Goal: Task Accomplishment & Management: Use online tool/utility

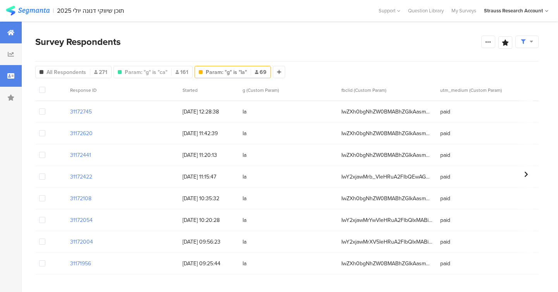
click at [6, 36] on div at bounding box center [11, 33] width 22 height 22
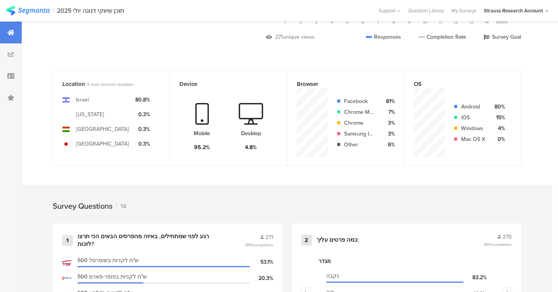
scroll to position [274, 0]
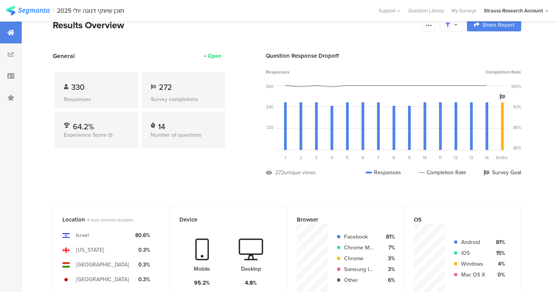
scroll to position [15, 0]
click at [11, 59] on div at bounding box center [11, 54] width 22 height 22
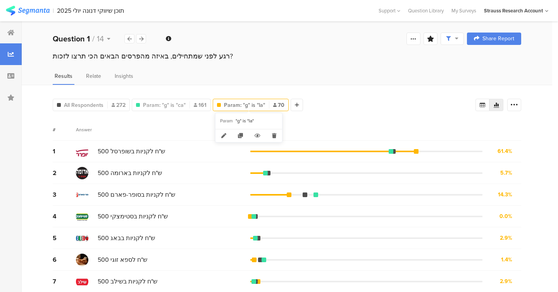
click at [240, 106] on span "Param: "g" is "la"" at bounding box center [244, 105] width 41 height 8
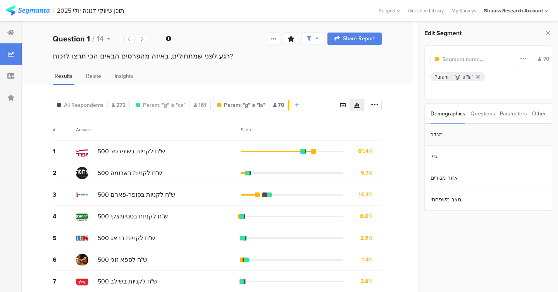
click at [444, 139] on section "מגדר" at bounding box center [488, 135] width 127 height 22
click at [401, 77] on div "Results Relate Insights" at bounding box center [217, 78] width 391 height 13
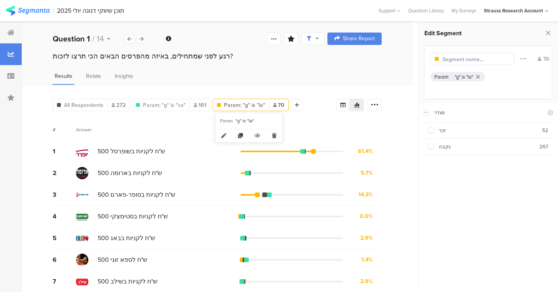
click at [240, 135] on icon at bounding box center [240, 135] width 17 height 13
type input "Copy of Param: "g" is "la""
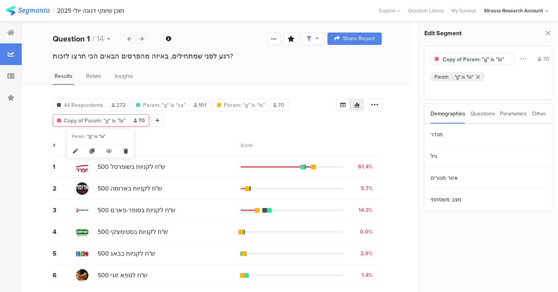
click at [127, 150] on icon at bounding box center [126, 151] width 16 height 13
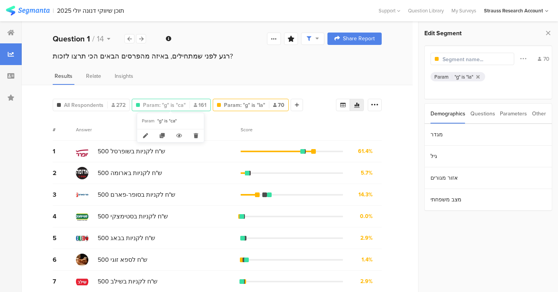
click at [191, 104] on div "Param: "g" is "ca" 161" at bounding box center [171, 105] width 78 height 8
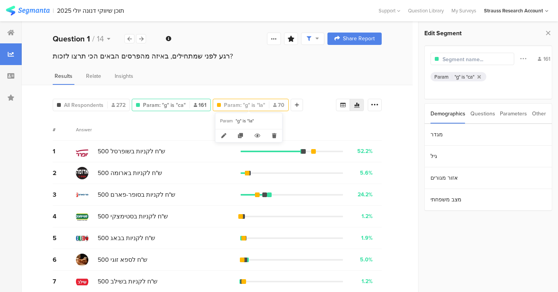
click at [238, 105] on span "Param: "g" is "la"" at bounding box center [244, 105] width 41 height 8
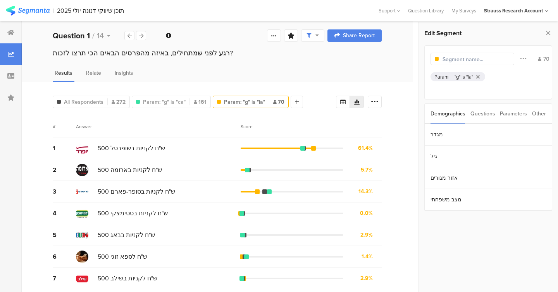
scroll to position [27, 0]
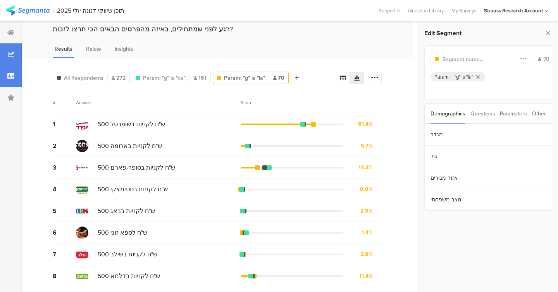
click at [7, 73] on div at bounding box center [11, 76] width 22 height 22
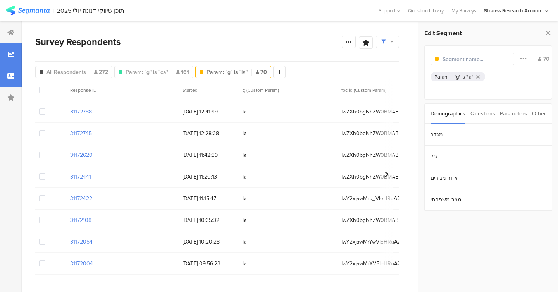
click at [15, 54] on div at bounding box center [11, 54] width 22 height 22
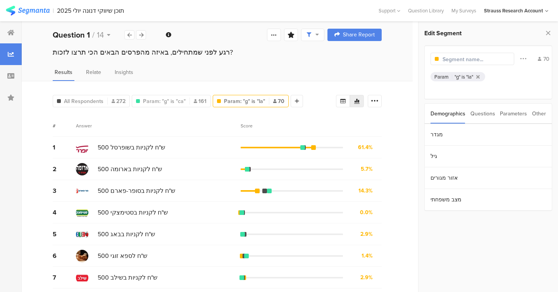
scroll to position [27, 0]
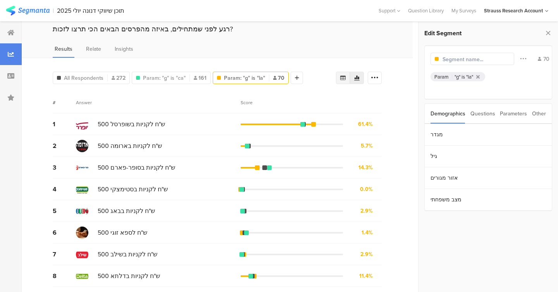
click at [347, 79] on div at bounding box center [343, 78] width 14 height 12
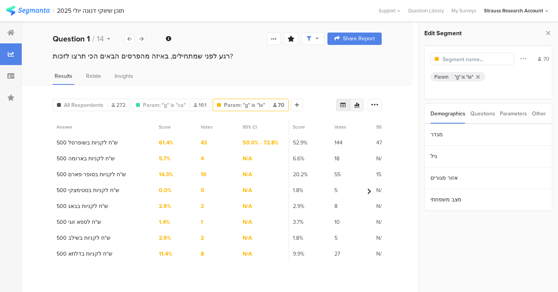
click at [358, 106] on icon at bounding box center [357, 105] width 6 height 6
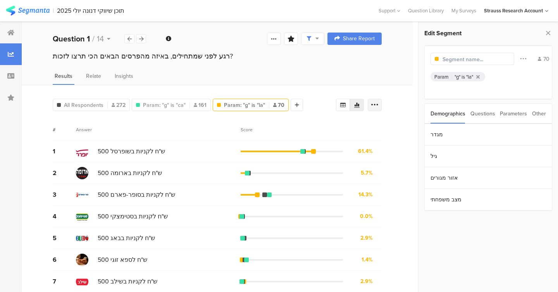
click at [371, 106] on icon at bounding box center [375, 105] width 8 height 8
click at [374, 104] on icon at bounding box center [375, 105] width 8 height 8
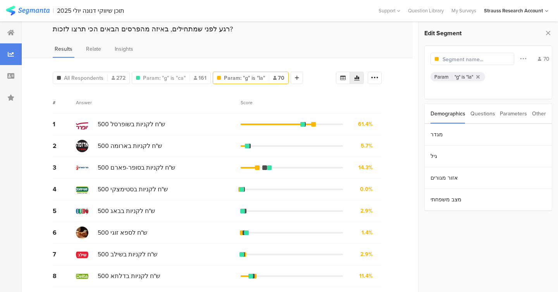
click at [482, 117] on div "Questions" at bounding box center [482, 114] width 25 height 20
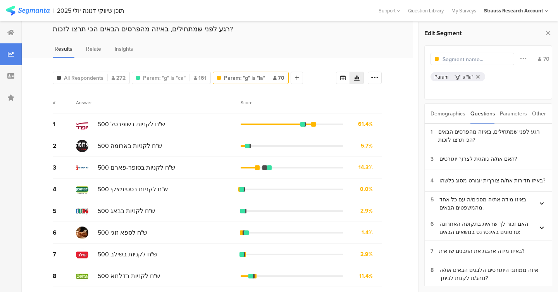
click at [445, 114] on div "Demographics" at bounding box center [448, 114] width 35 height 20
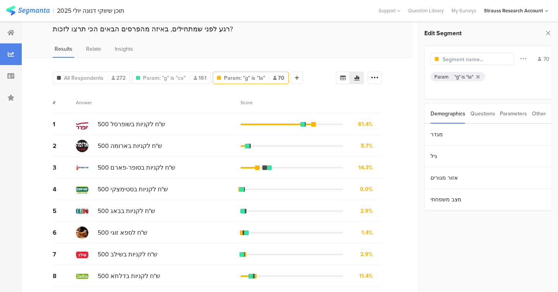
click at [484, 113] on div "Questions" at bounding box center [482, 114] width 25 height 20
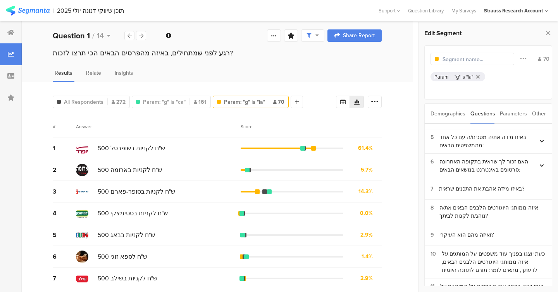
scroll to position [0, 0]
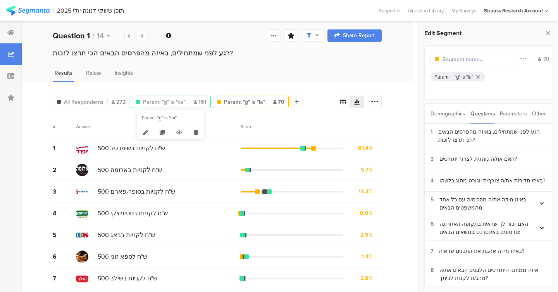
click at [180, 100] on span "Param: "g" is "ca"" at bounding box center [164, 102] width 43 height 8
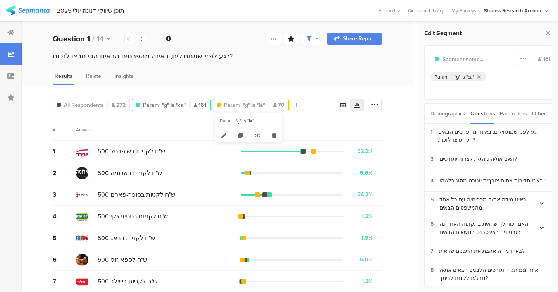
click at [247, 103] on span "Param: "g" is "la"" at bounding box center [244, 105] width 41 height 8
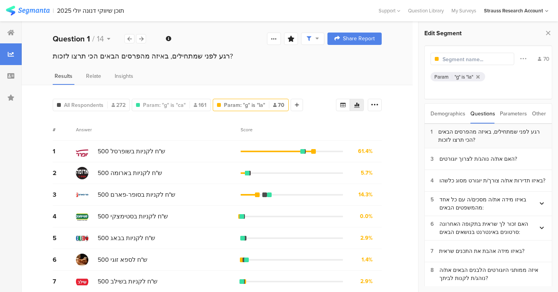
scroll to position [27, 0]
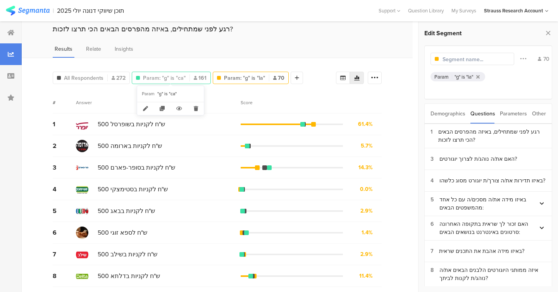
click at [176, 75] on span "Param: "g" is "ca"" at bounding box center [164, 78] width 43 height 8
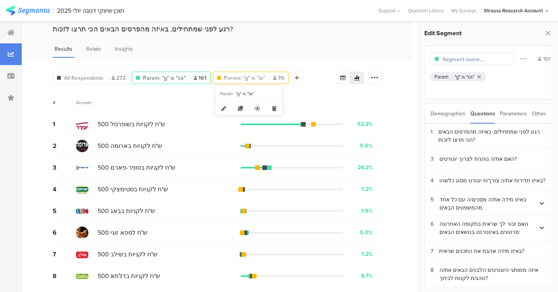
click at [248, 80] on span "Param: "g" is "la"" at bounding box center [244, 78] width 41 height 8
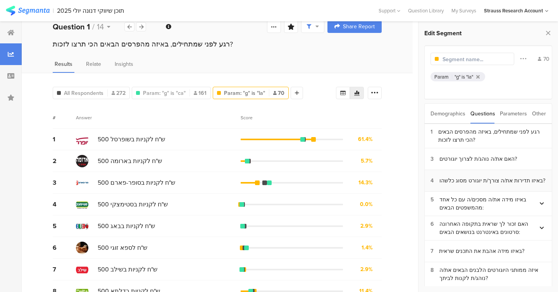
scroll to position [14, 0]
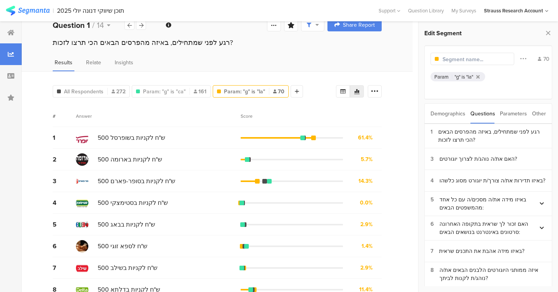
click at [448, 118] on div "Demographics" at bounding box center [448, 114] width 35 height 20
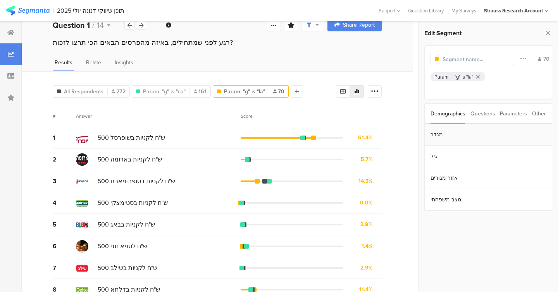
click at [444, 140] on section "מגדר" at bounding box center [488, 135] width 127 height 22
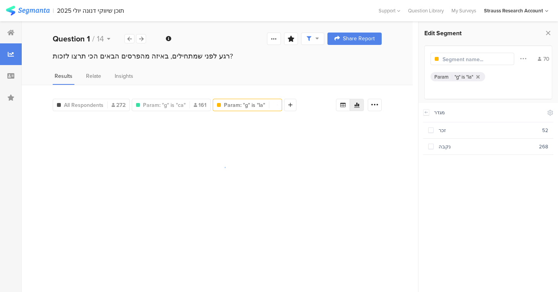
scroll to position [0, 0]
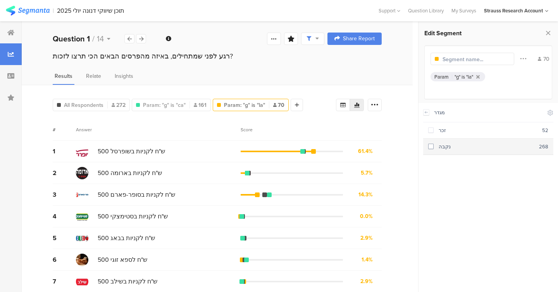
click at [431, 145] on span at bounding box center [430, 146] width 5 height 5
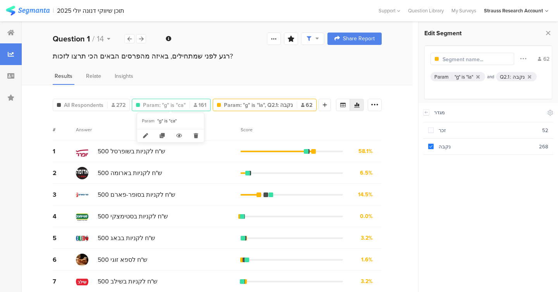
click at [175, 104] on span "Param: "g" is "ca"" at bounding box center [164, 105] width 43 height 8
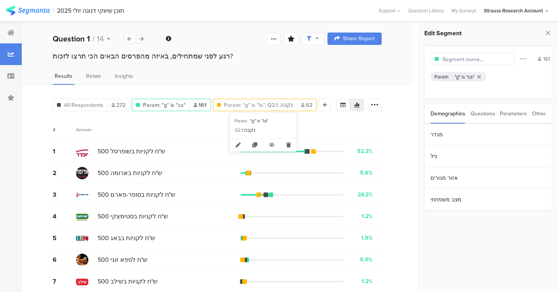
click at [245, 104] on span "Param: "g" is "la", Q2.1: נקבה" at bounding box center [258, 105] width 69 height 8
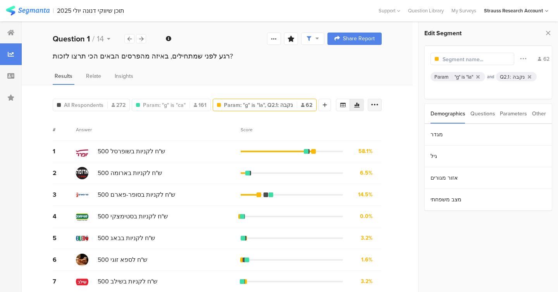
click at [378, 104] on icon at bounding box center [375, 105] width 8 height 8
click at [444, 137] on section "מגדר" at bounding box center [488, 135] width 127 height 22
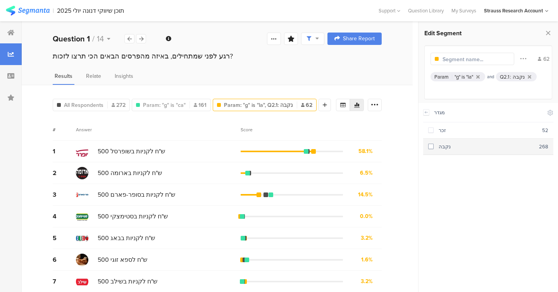
click at [432, 149] on span at bounding box center [430, 147] width 5 height 7
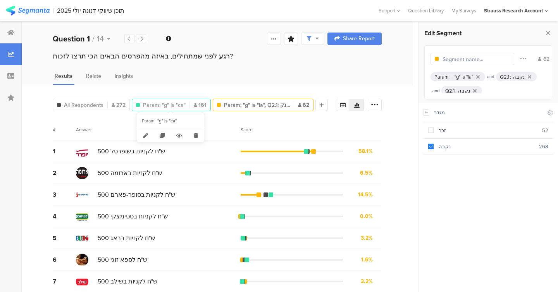
click at [184, 101] on span "Param: "g" is "ca"" at bounding box center [164, 105] width 43 height 8
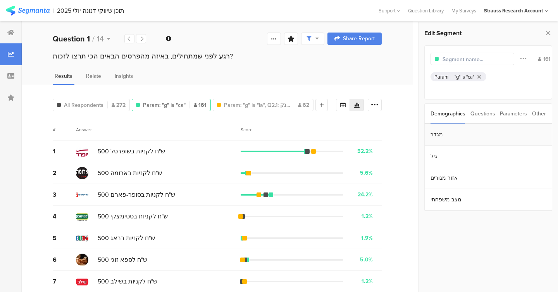
click at [452, 138] on section "מגדר" at bounding box center [488, 135] width 127 height 22
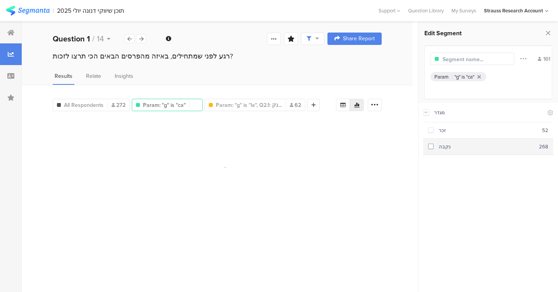
click at [434, 144] on div "נקבה" at bounding box center [486, 146] width 105 height 7
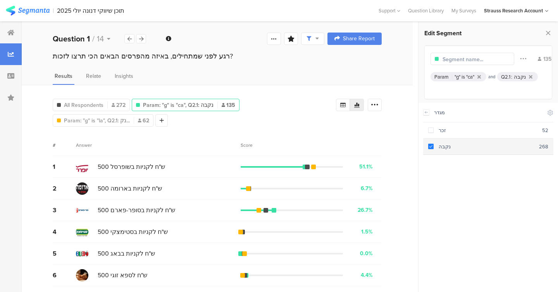
click at [431, 147] on span at bounding box center [430, 146] width 5 height 5
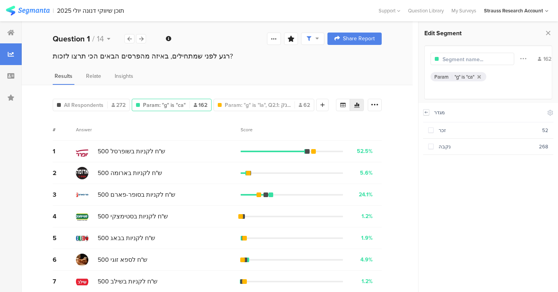
click at [429, 111] on div at bounding box center [426, 112] width 6 height 6
click at [23, 31] on div "Welcome page 1 רגע לפני שמתחילים, באיזה מהפרסים הבאים הכי תרצו לזכות? 2 כמה פרט…" at bounding box center [217, 38] width 391 height 25
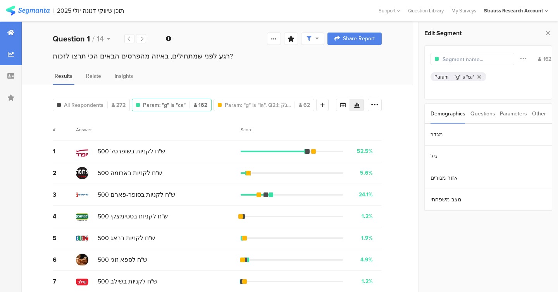
click at [14, 30] on icon at bounding box center [10, 32] width 7 height 6
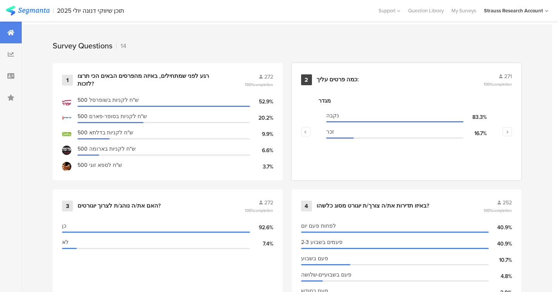
scroll to position [310, 0]
click at [308, 133] on button "button" at bounding box center [305, 132] width 9 height 9
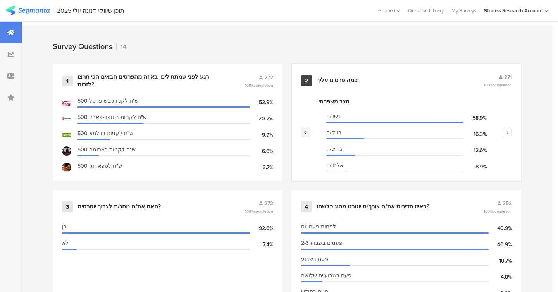
click at [308, 133] on button "button" at bounding box center [305, 132] width 9 height 9
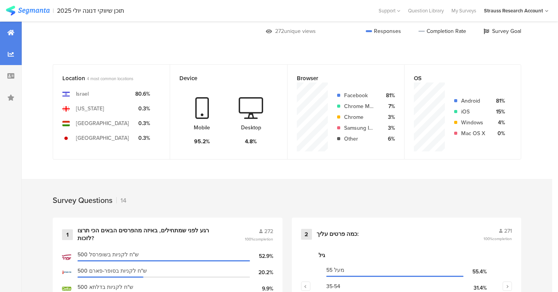
click at [14, 57] on div at bounding box center [11, 54] width 22 height 22
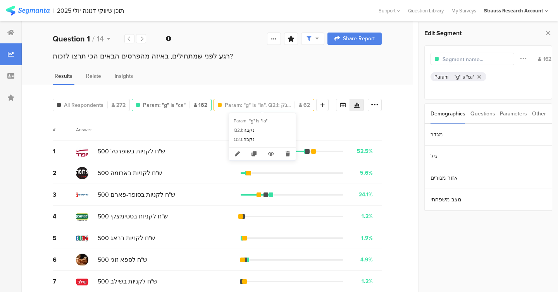
click at [280, 110] on div "Param: "g" is "la", Q2.1: נק... 62" at bounding box center [264, 105] width 101 height 12
click at [281, 105] on span "Param: "g" is "la", Q2.1: נק..." at bounding box center [258, 105] width 66 height 8
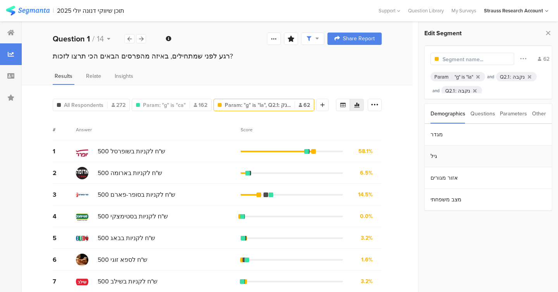
click at [444, 155] on section "גיל" at bounding box center [488, 157] width 127 height 22
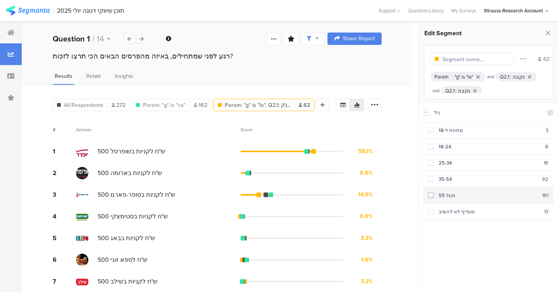
click at [431, 195] on span at bounding box center [430, 195] width 5 height 5
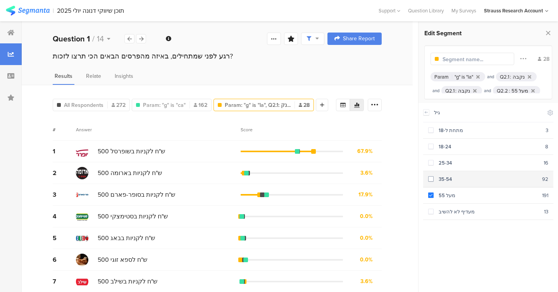
click at [433, 181] on section "35-54 92" at bounding box center [488, 179] width 130 height 16
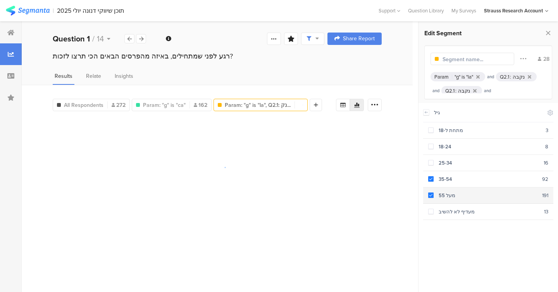
click at [433, 193] on span at bounding box center [430, 195] width 5 height 5
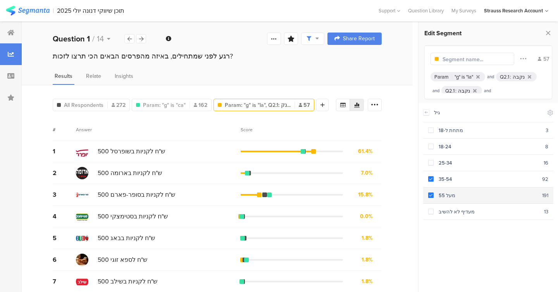
click at [431, 193] on span at bounding box center [430, 195] width 5 height 5
click at [432, 195] on span at bounding box center [430, 195] width 5 height 5
click at [194, 106] on span "162" at bounding box center [201, 105] width 14 height 8
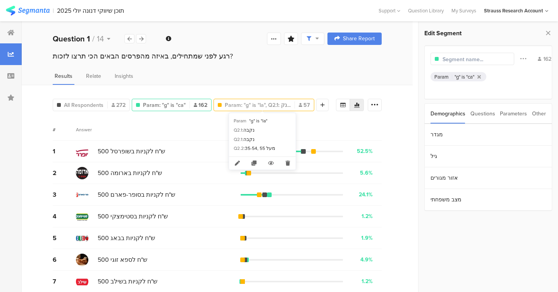
click at [227, 105] on span "Param: "g" is "la", Q2.1: נק..." at bounding box center [258, 105] width 66 height 8
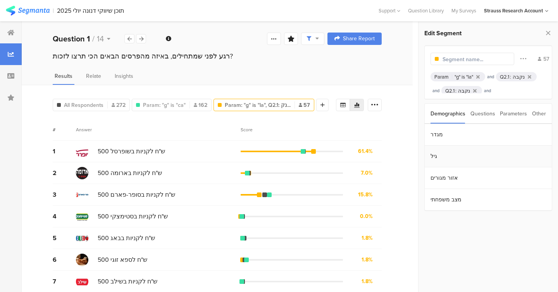
click at [445, 160] on section "גיל" at bounding box center [488, 157] width 127 height 22
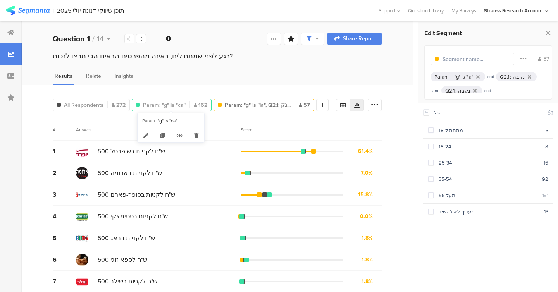
click at [196, 101] on span "162" at bounding box center [201, 105] width 14 height 8
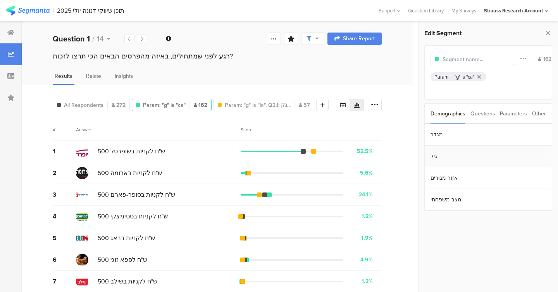
click at [442, 160] on section "גיל" at bounding box center [488, 157] width 127 height 22
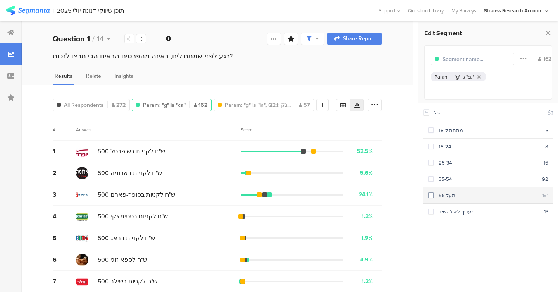
click at [433, 195] on span at bounding box center [430, 195] width 5 height 5
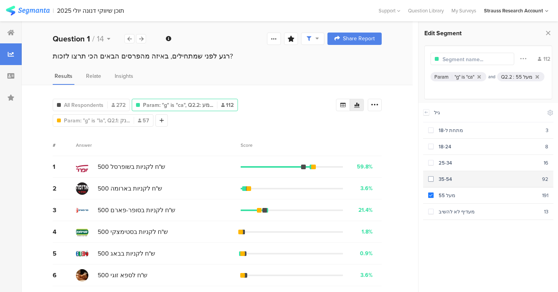
click at [433, 179] on span at bounding box center [430, 178] width 5 height 5
click at [431, 181] on span at bounding box center [430, 179] width 5 height 7
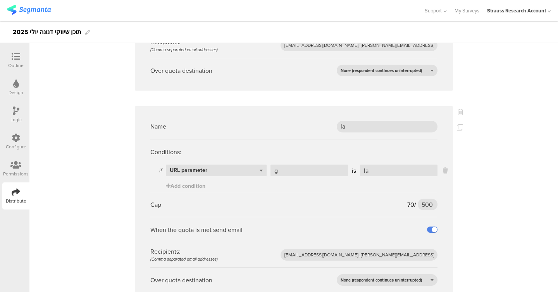
scroll to position [233, 0]
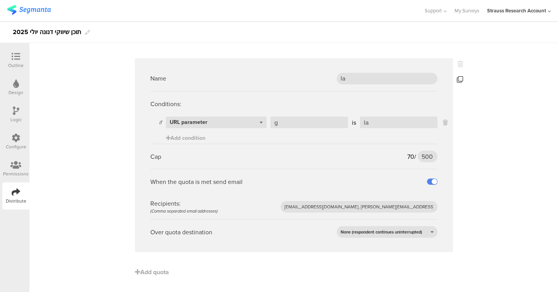
click at [461, 81] on icon at bounding box center [460, 79] width 6 height 6
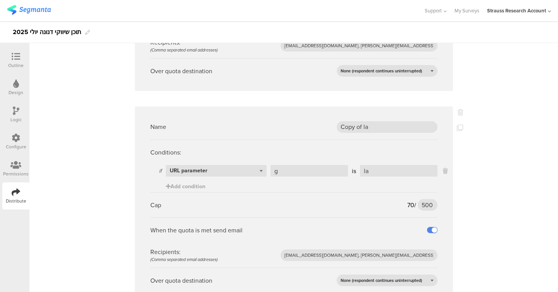
scroll to position [397, 0]
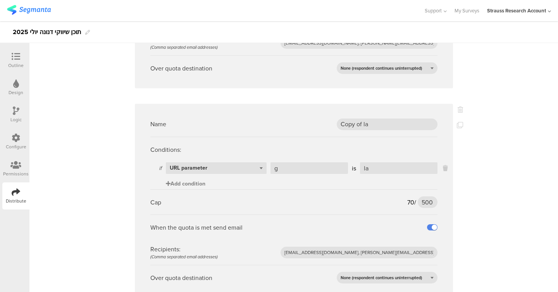
click at [188, 184] on span "Add condition" at bounding box center [186, 184] width 40 height 8
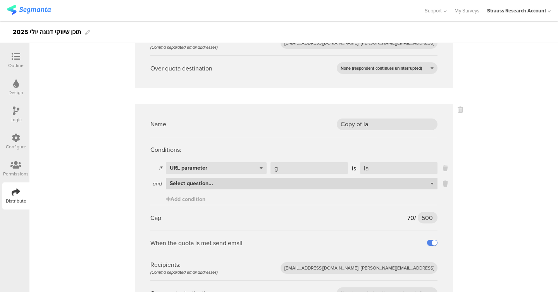
click at [291, 181] on div "Select question..." at bounding box center [302, 184] width 272 height 12
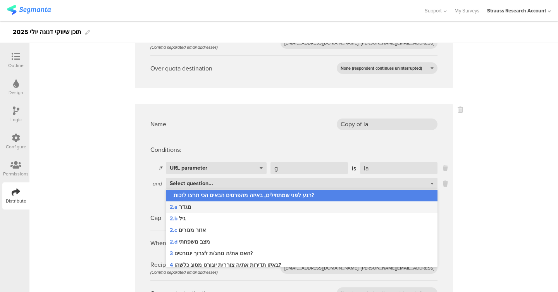
click at [289, 206] on div "2.a מגדר" at bounding box center [302, 208] width 272 height 12
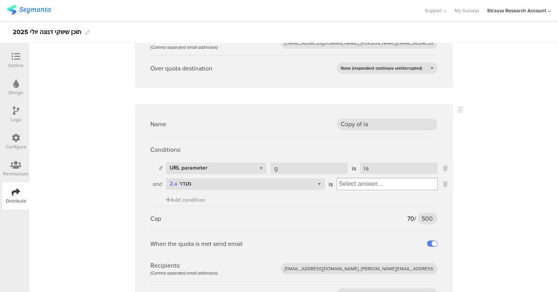
click at [357, 178] on ul at bounding box center [387, 184] width 101 height 12
click at [354, 186] on input "Select box" at bounding box center [387, 184] width 100 height 11
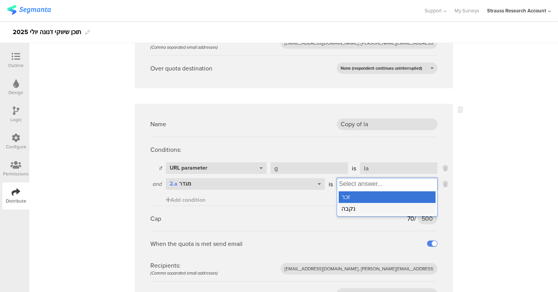
click at [352, 208] on div "נקבה" at bounding box center [387, 209] width 97 height 12
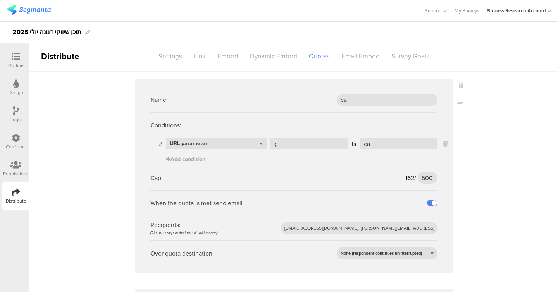
scroll to position [0, 0]
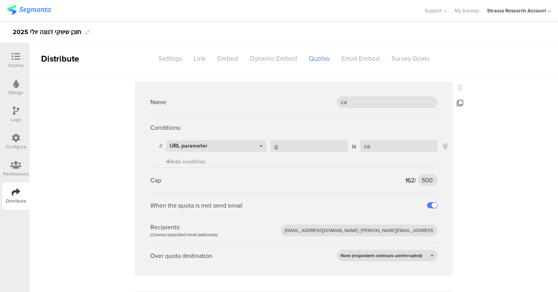
click at [459, 104] on icon at bounding box center [460, 103] width 6 height 6
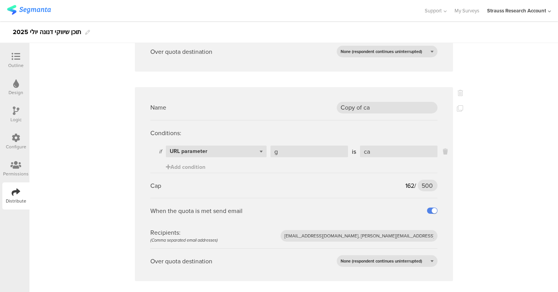
scroll to position [206, 0]
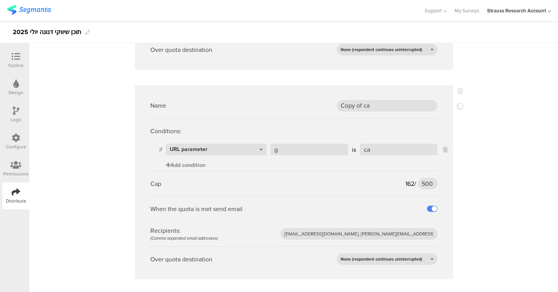
click at [197, 164] on span "Add condition" at bounding box center [186, 165] width 40 height 8
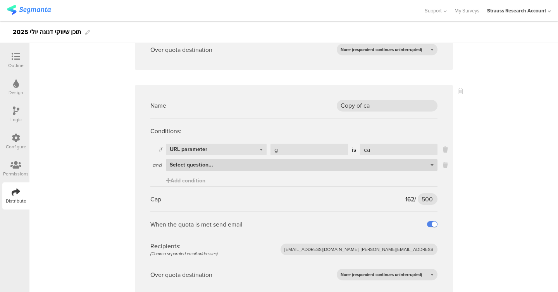
click at [260, 164] on div "Select question..." at bounding box center [302, 165] width 272 height 12
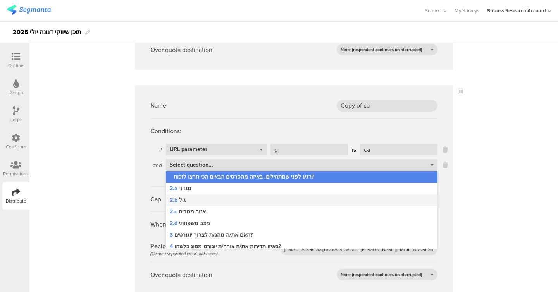
scroll to position [3, 0]
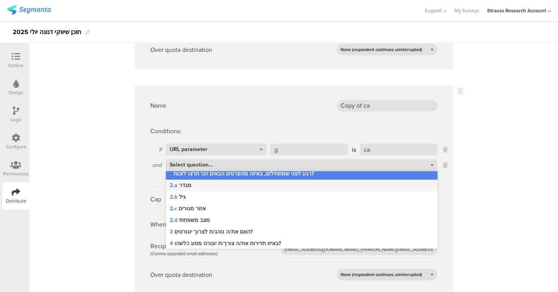
click at [273, 183] on div "2.a מגדר" at bounding box center [302, 186] width 272 height 12
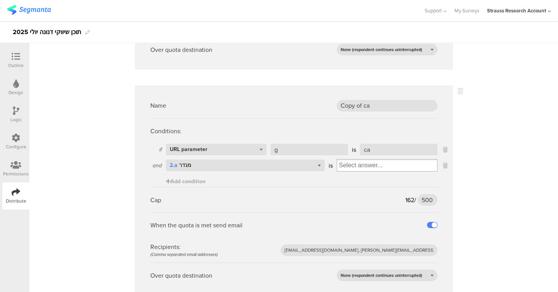
click at [354, 168] on input "Select box" at bounding box center [387, 165] width 100 height 11
click at [353, 189] on div "נקבה" at bounding box center [387, 190] width 97 height 12
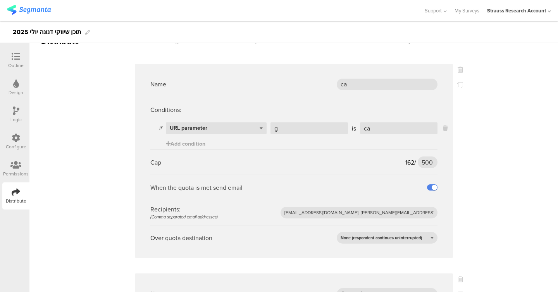
scroll to position [0, 0]
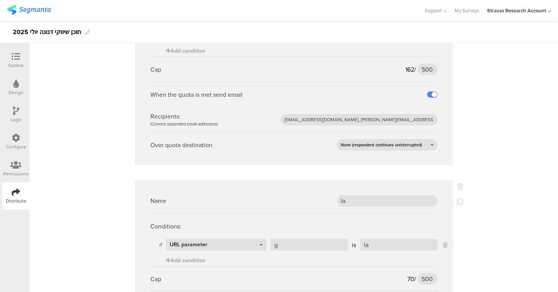
scroll to position [686, 0]
